Goal: Navigation & Orientation: Find specific page/section

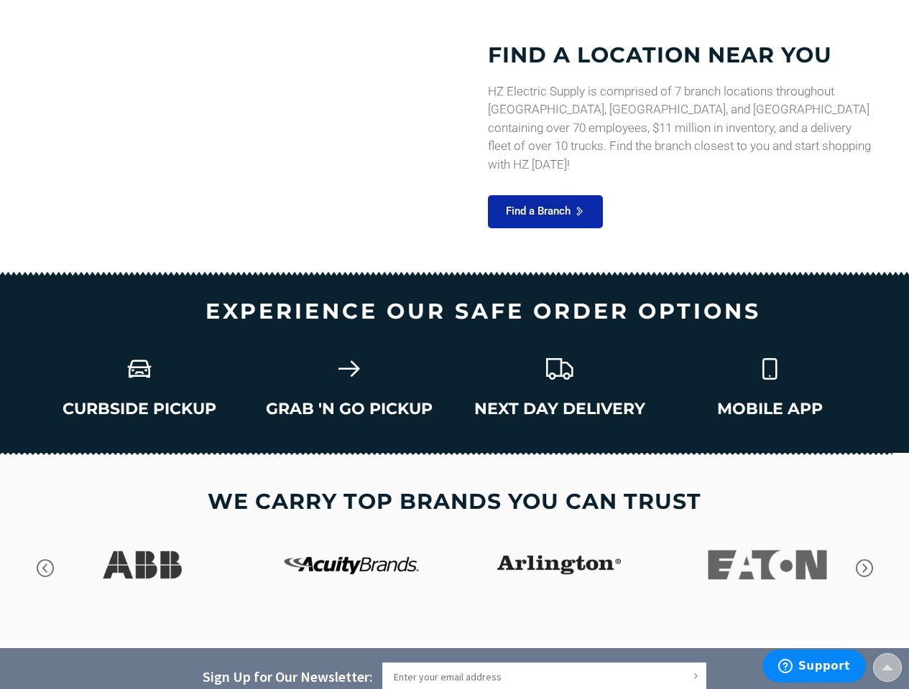
scroll to position [2132, 0]
